Goal: Task Accomplishment & Management: Manage account settings

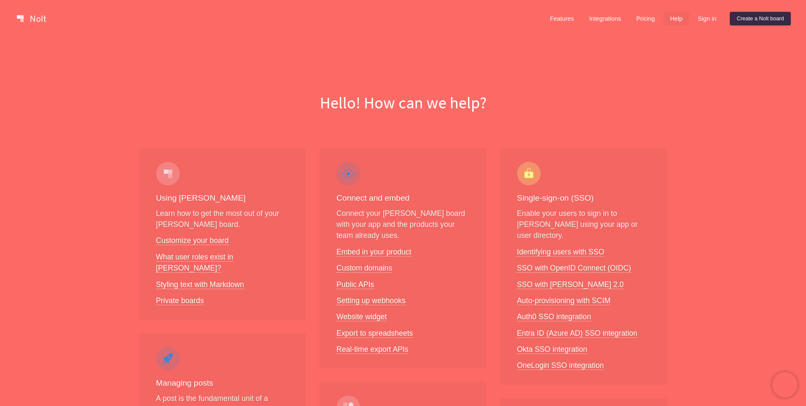
click at [705, 18] on link "Sign in" at bounding box center [707, 19] width 32 height 14
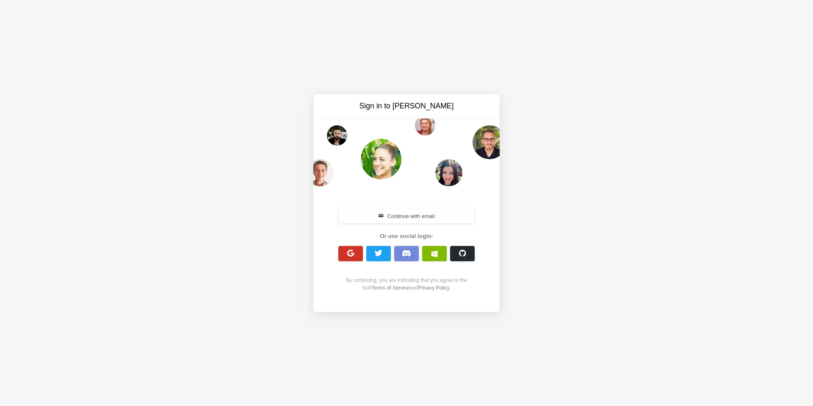
click at [355, 251] on button "button" at bounding box center [350, 253] width 25 height 15
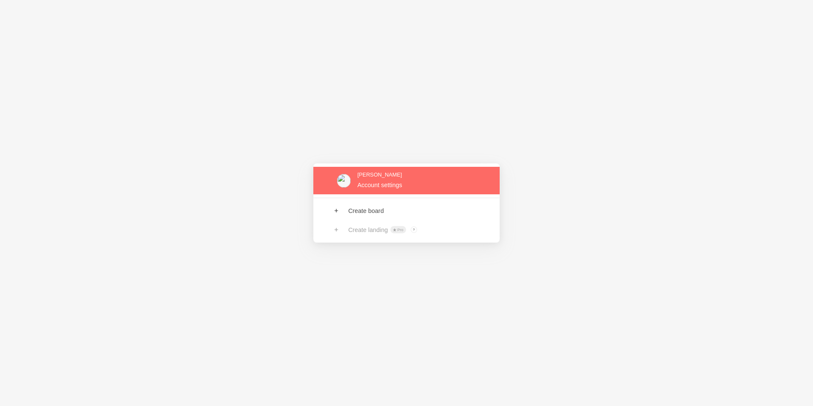
click at [378, 183] on link at bounding box center [406, 181] width 186 height 28
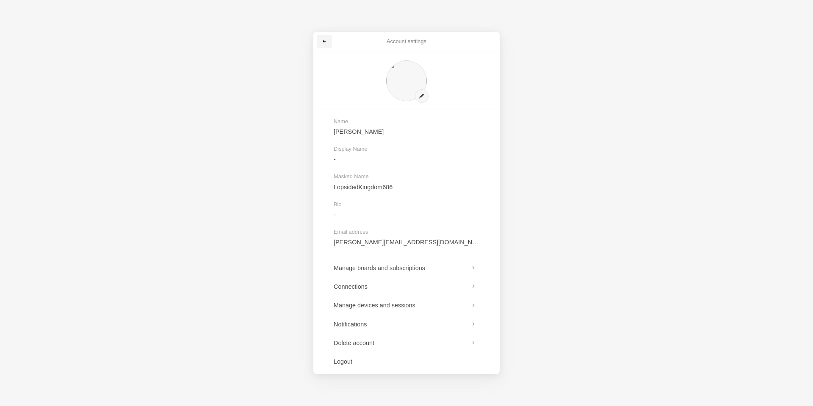
click at [328, 37] on link at bounding box center [324, 42] width 15 height 14
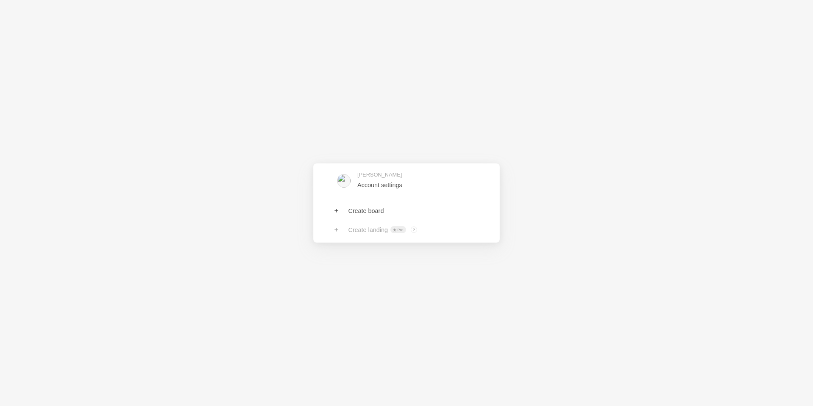
click at [513, 248] on div "Tim Fletcher Account settings Create board Create landing Pro ? Board owners wi…" at bounding box center [406, 203] width 813 height 406
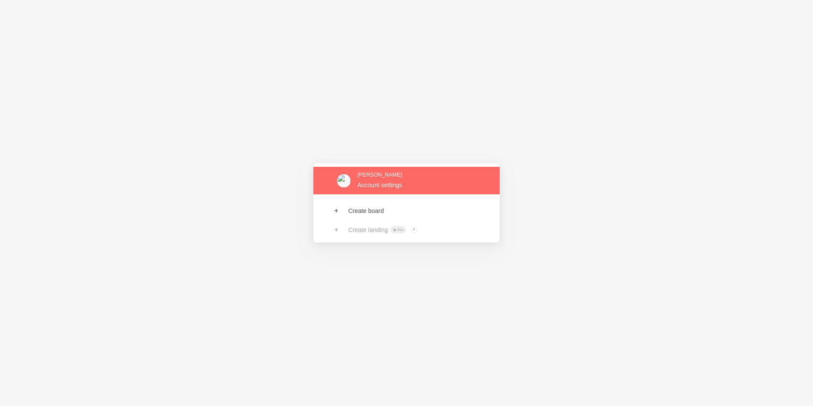
click at [367, 184] on link at bounding box center [406, 181] width 186 height 28
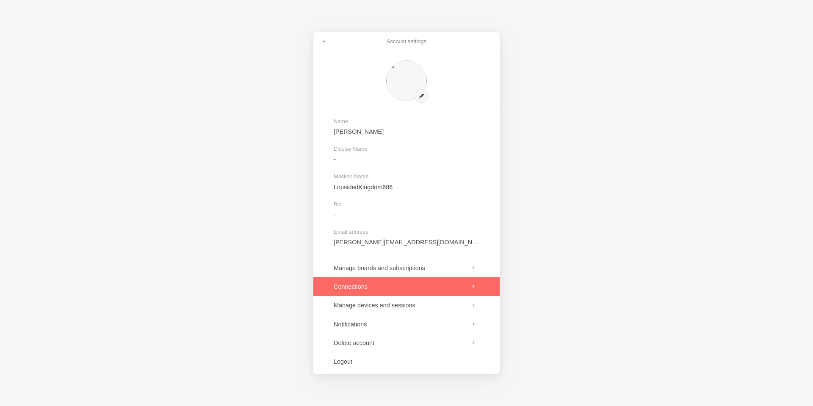
click at [400, 290] on link at bounding box center [406, 286] width 186 height 19
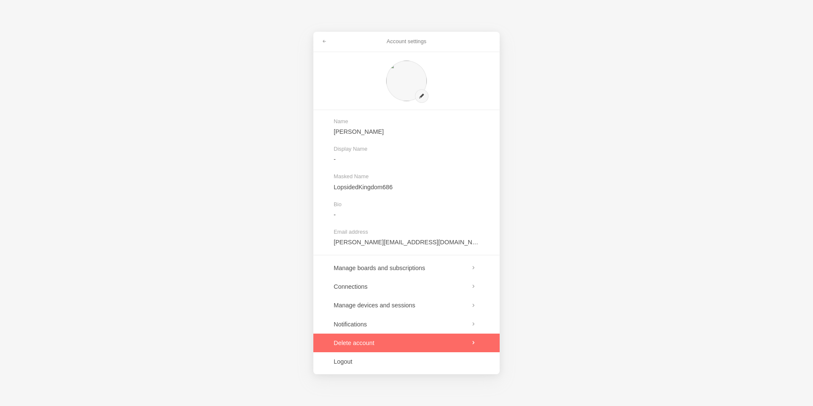
click at [360, 336] on link at bounding box center [406, 343] width 186 height 19
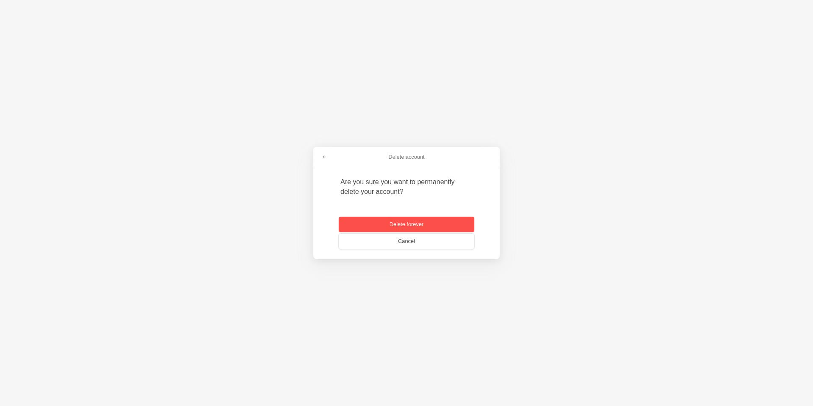
click at [430, 225] on button "Delete forever" at bounding box center [406, 224] width 135 height 15
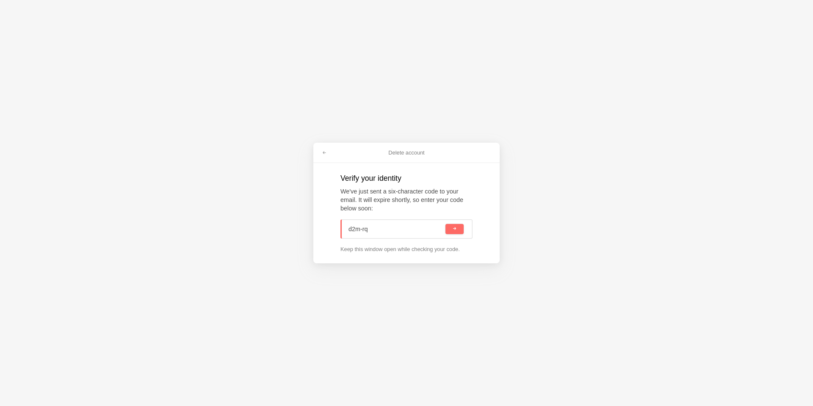
type input "d2m-rqz"
click at [454, 227] on span "submit" at bounding box center [454, 228] width 5 height 5
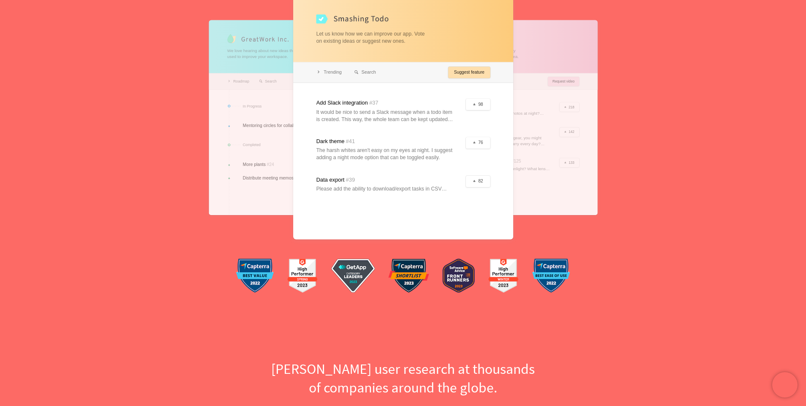
scroll to position [203, 0]
